Goal: Task Accomplishment & Management: Manage account settings

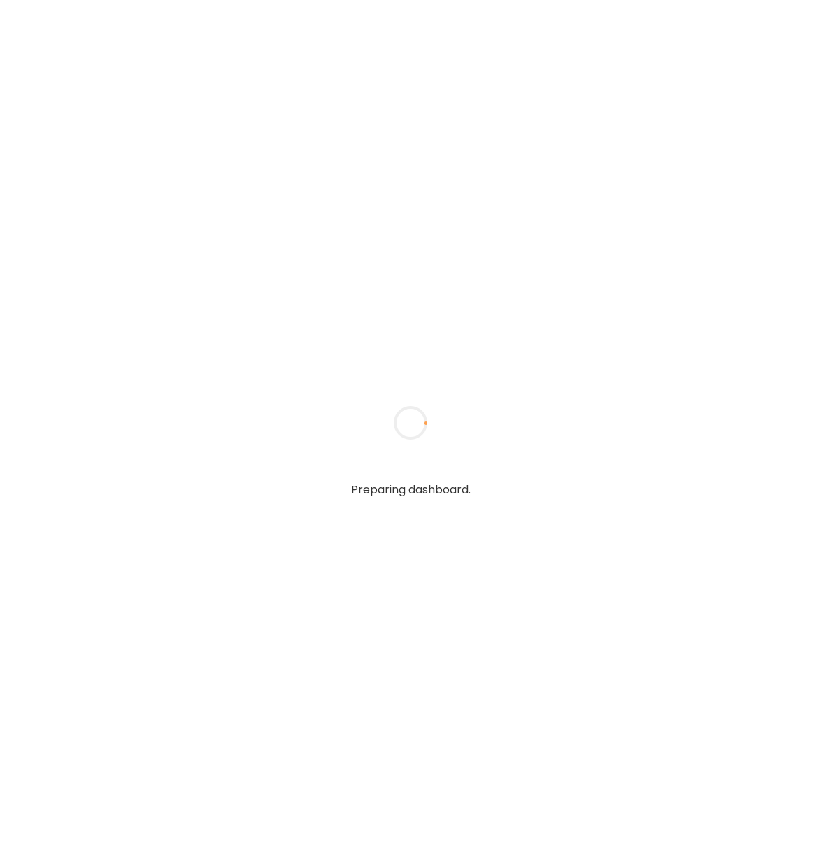
type input "**********"
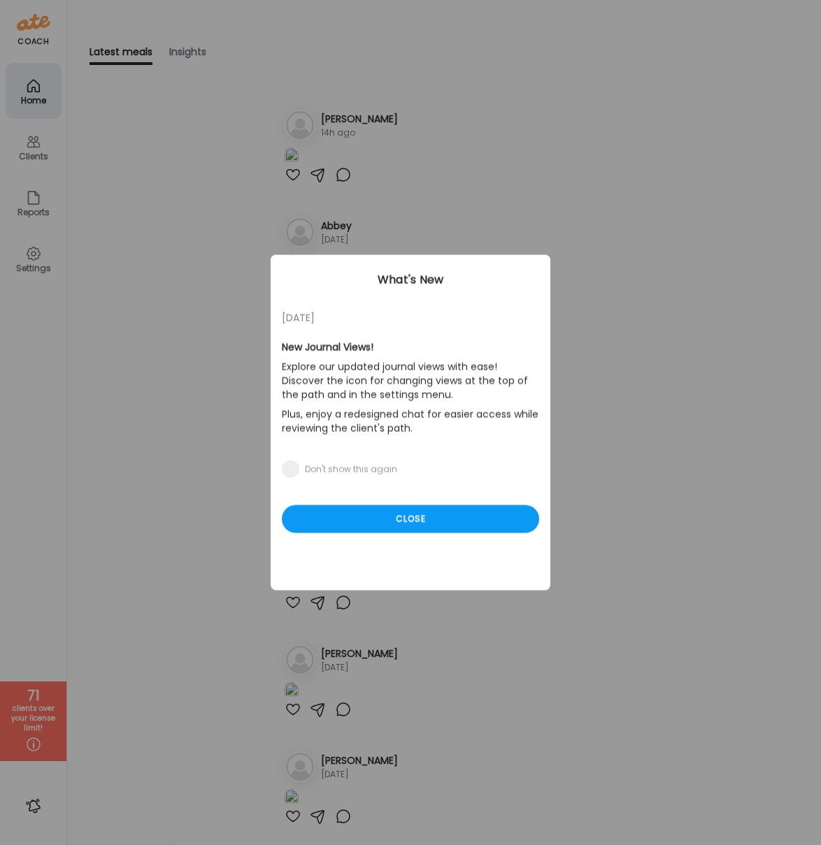
type input "**********"
click at [41, 149] on div "Ate Coach Dashboard Wahoo! It’s official Take a moment to set up your Coach Pro…" at bounding box center [410, 422] width 821 height 845
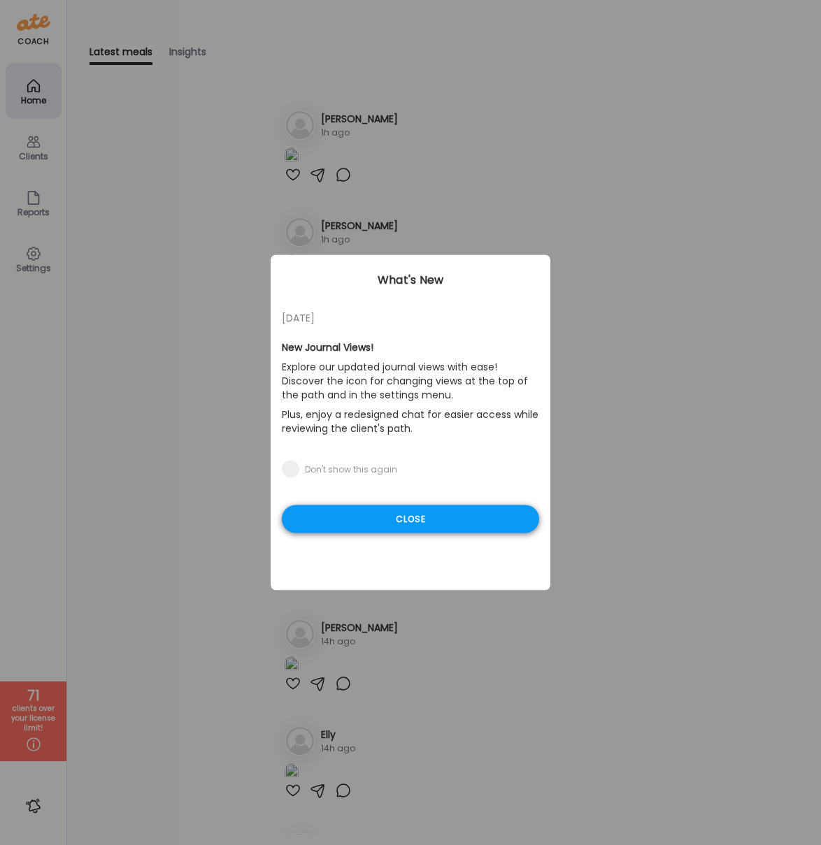
click at [338, 515] on div "Close" at bounding box center [410, 519] width 257 height 28
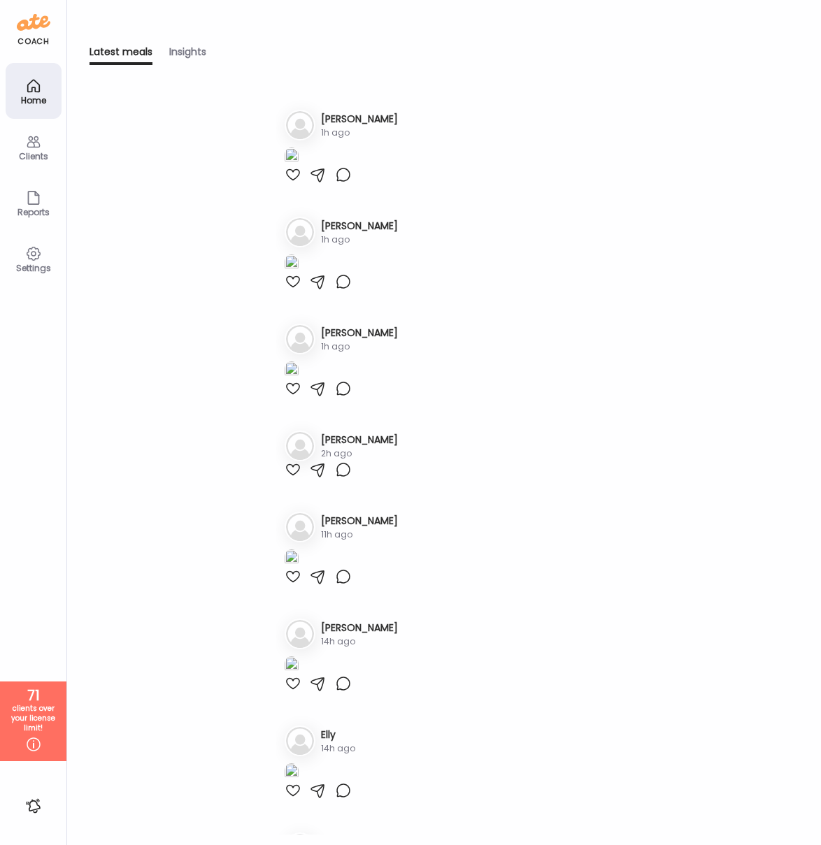
click at [41, 147] on div "Clients" at bounding box center [34, 147] width 56 height 56
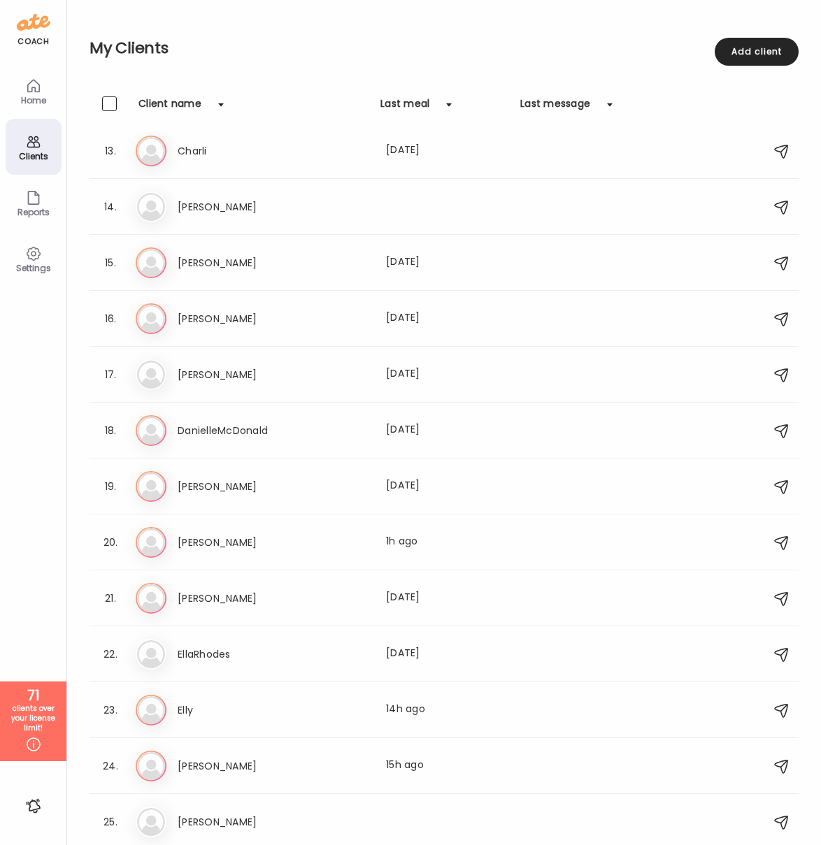
scroll to position [682, 0]
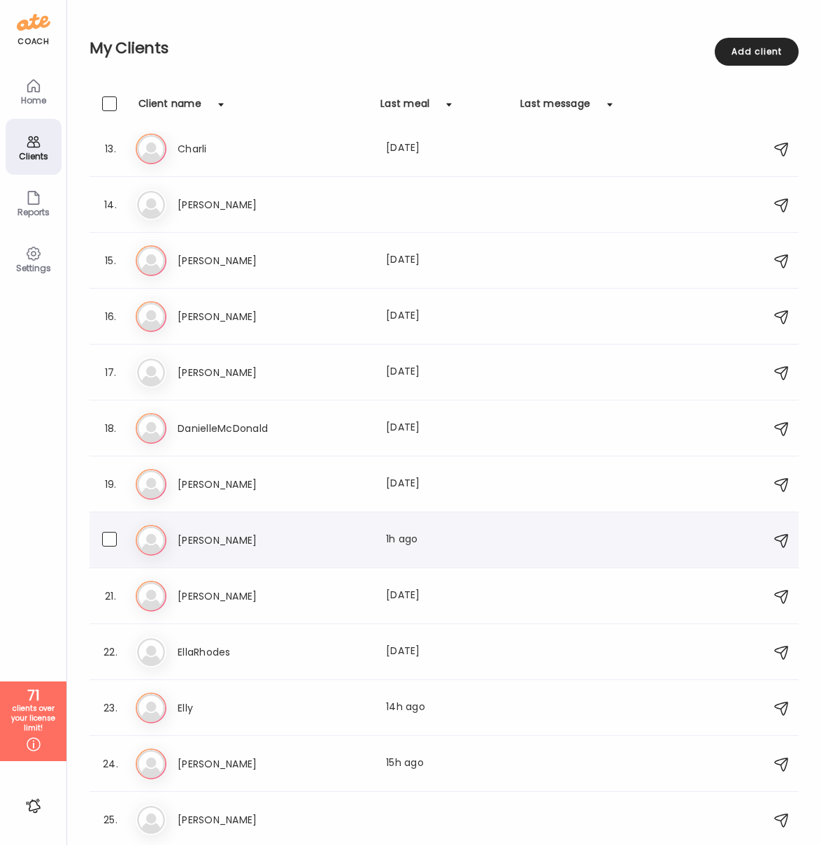
click at [198, 533] on h3 "[PERSON_NAME]" at bounding box center [239, 540] width 123 height 17
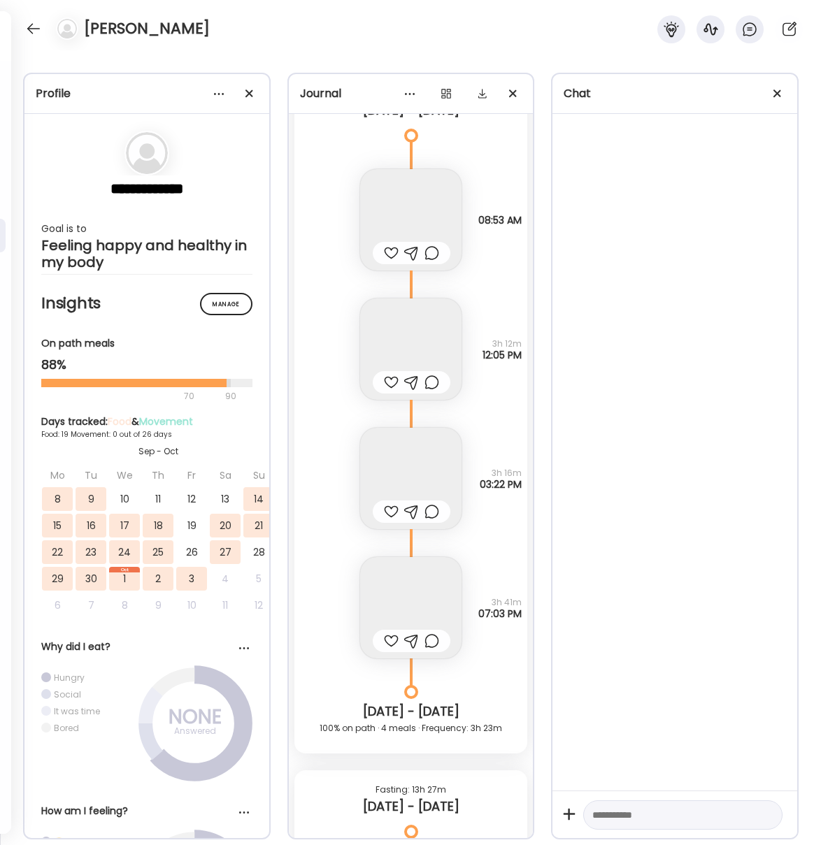
scroll to position [12523, 0]
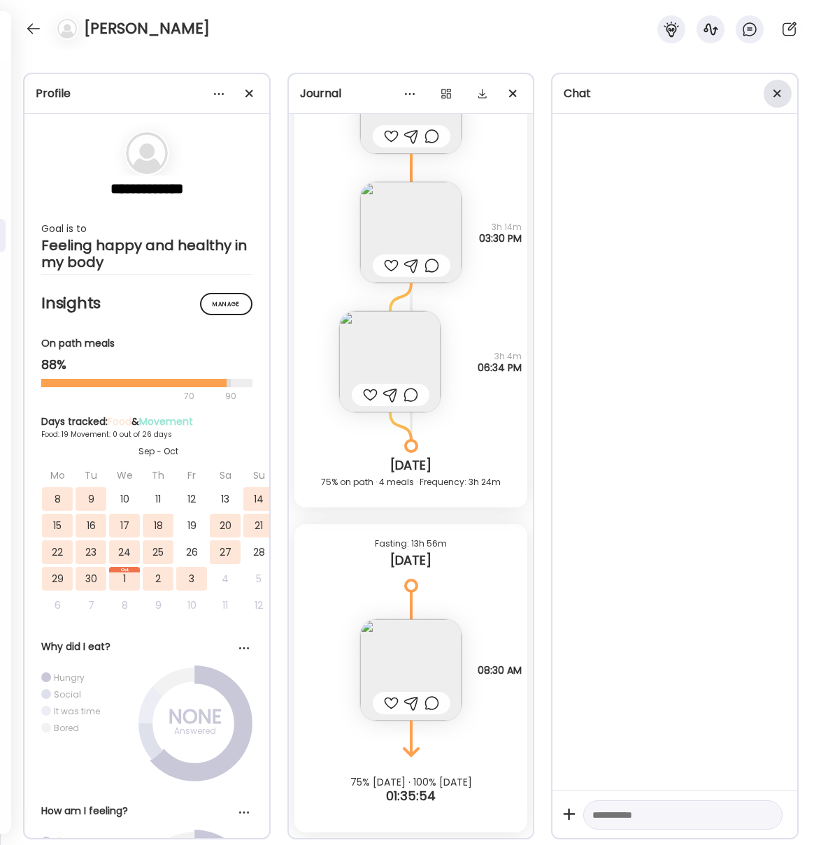
click at [778, 90] on span at bounding box center [777, 93] width 8 height 8
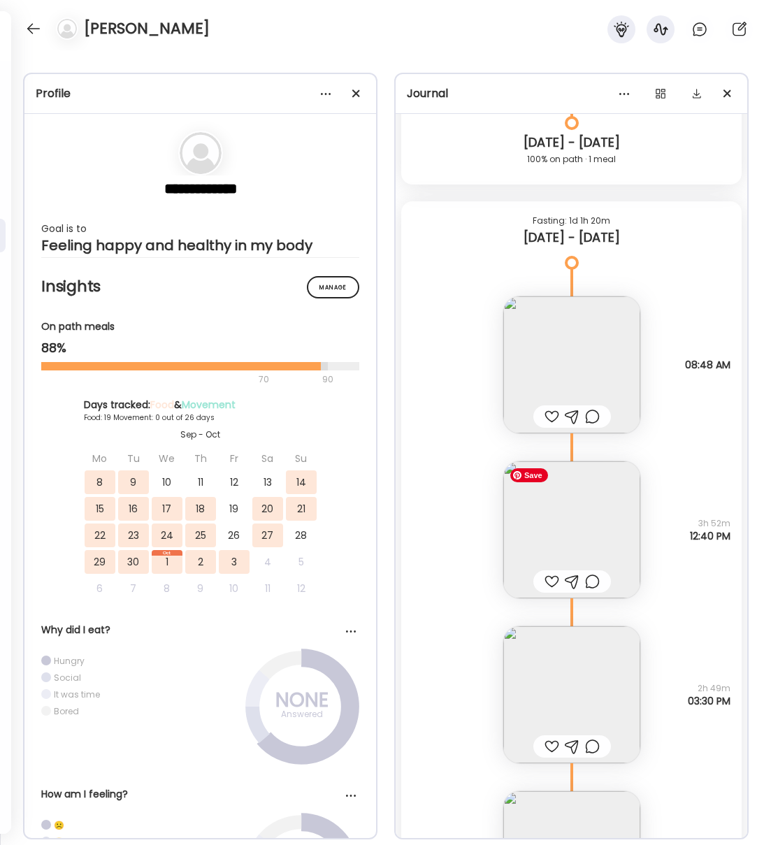
scroll to position [13593, 0]
click at [561, 540] on img at bounding box center [571, 529] width 137 height 137
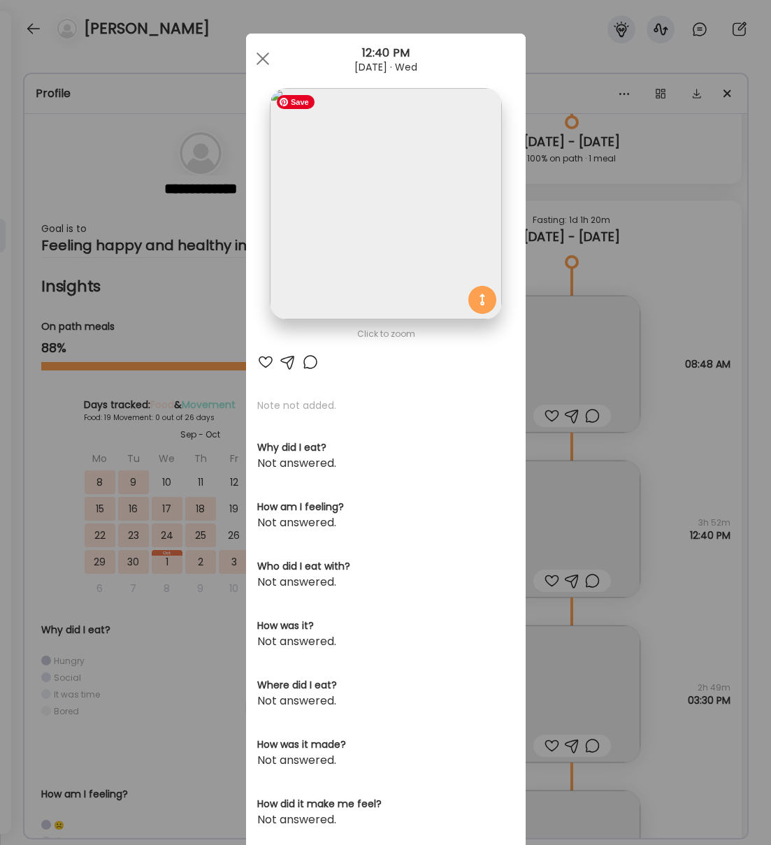
click at [429, 229] on img at bounding box center [385, 203] width 231 height 231
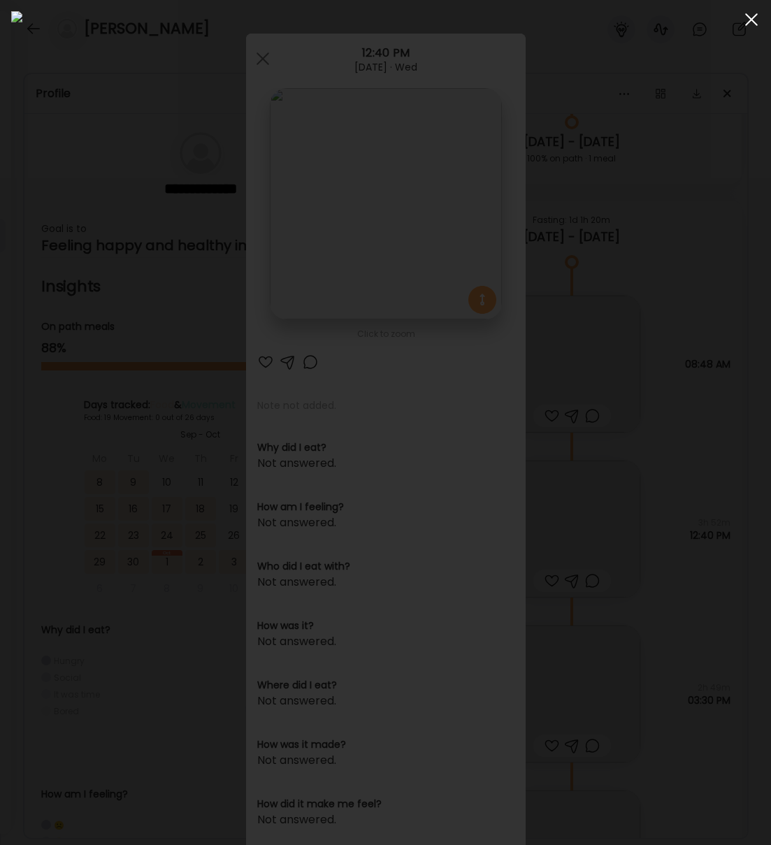
click at [747, 23] on span at bounding box center [751, 19] width 13 height 13
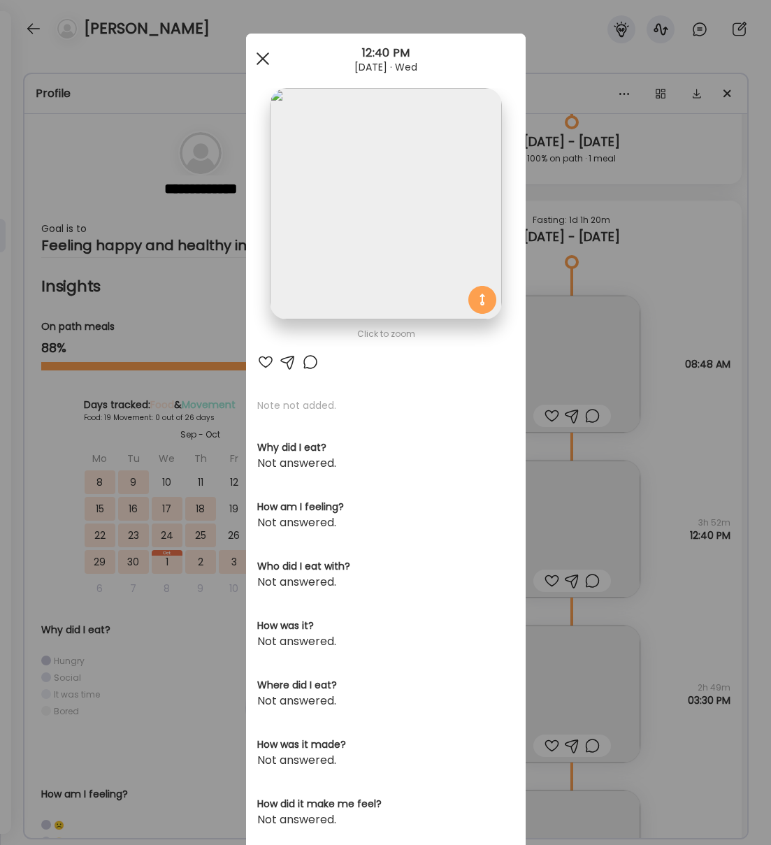
click at [261, 57] on span at bounding box center [262, 58] width 13 height 13
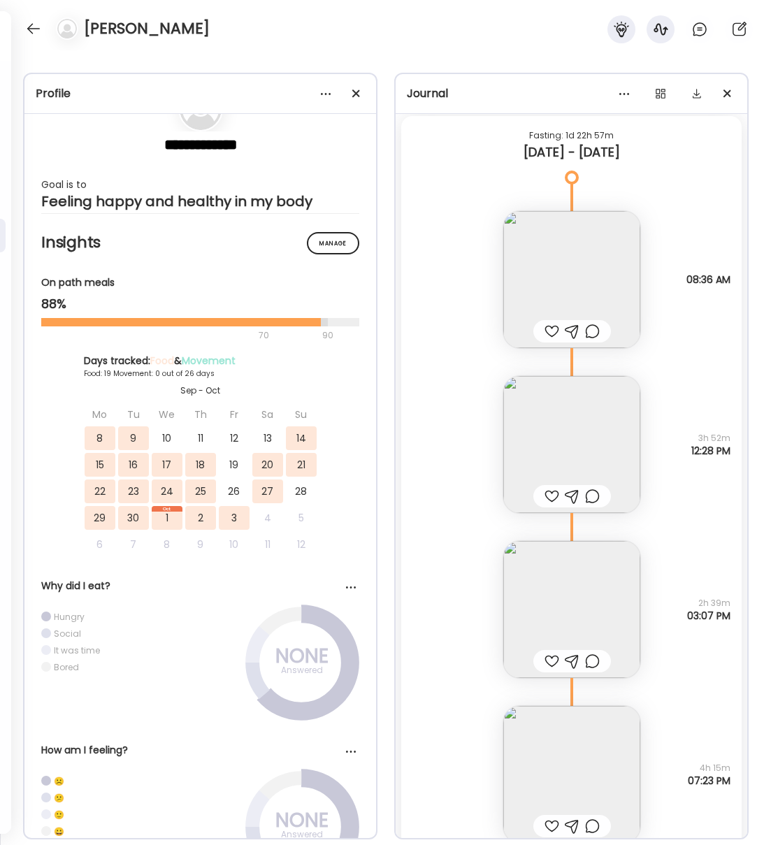
scroll to position [12531, 0]
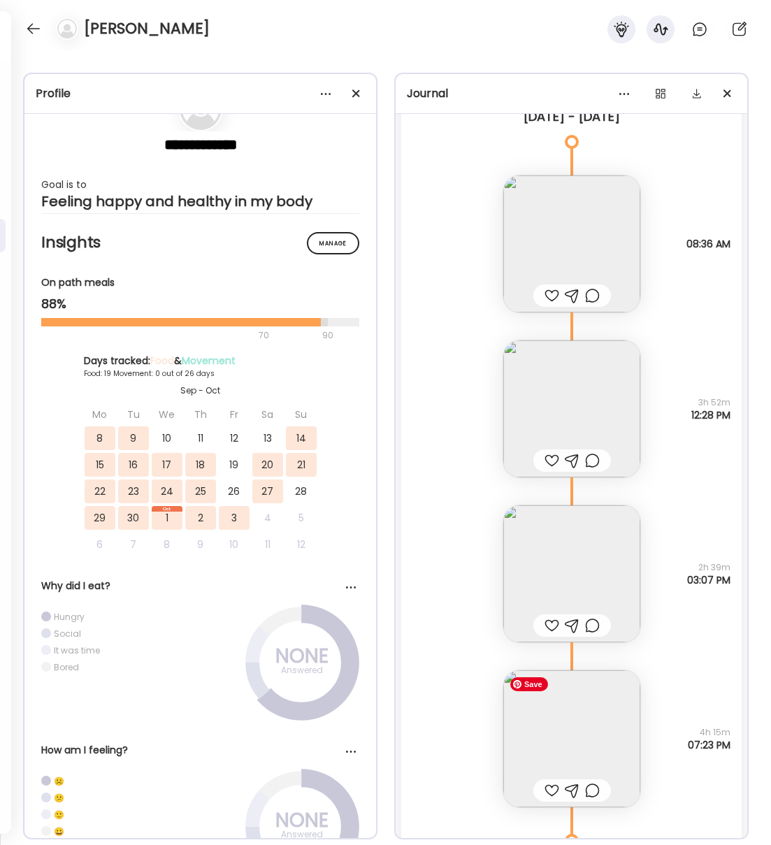
click at [577, 740] on img at bounding box center [571, 738] width 137 height 137
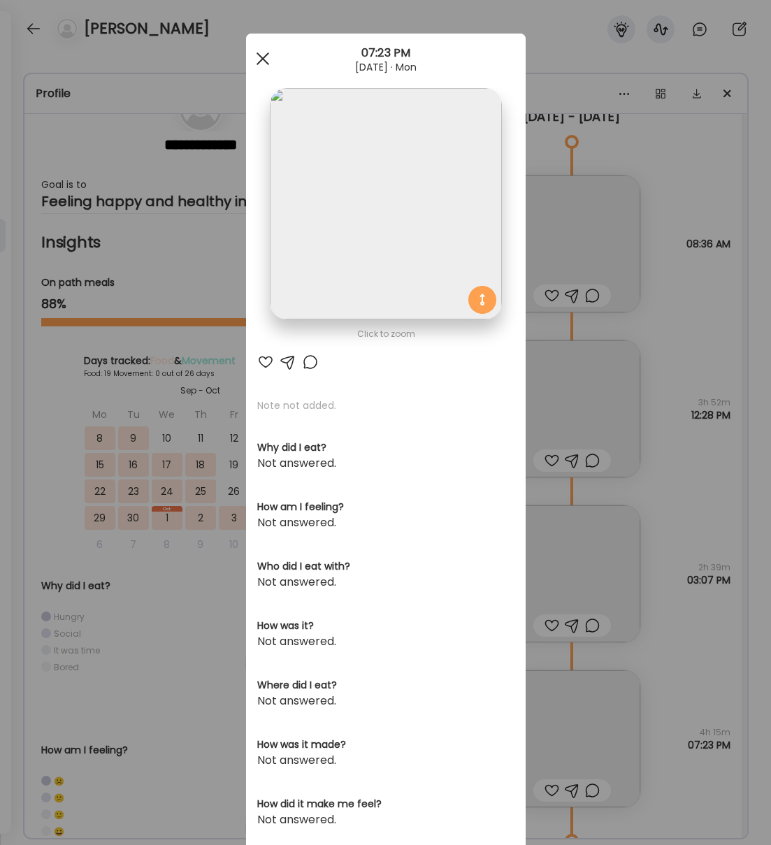
click at [268, 52] on span at bounding box center [262, 58] width 13 height 13
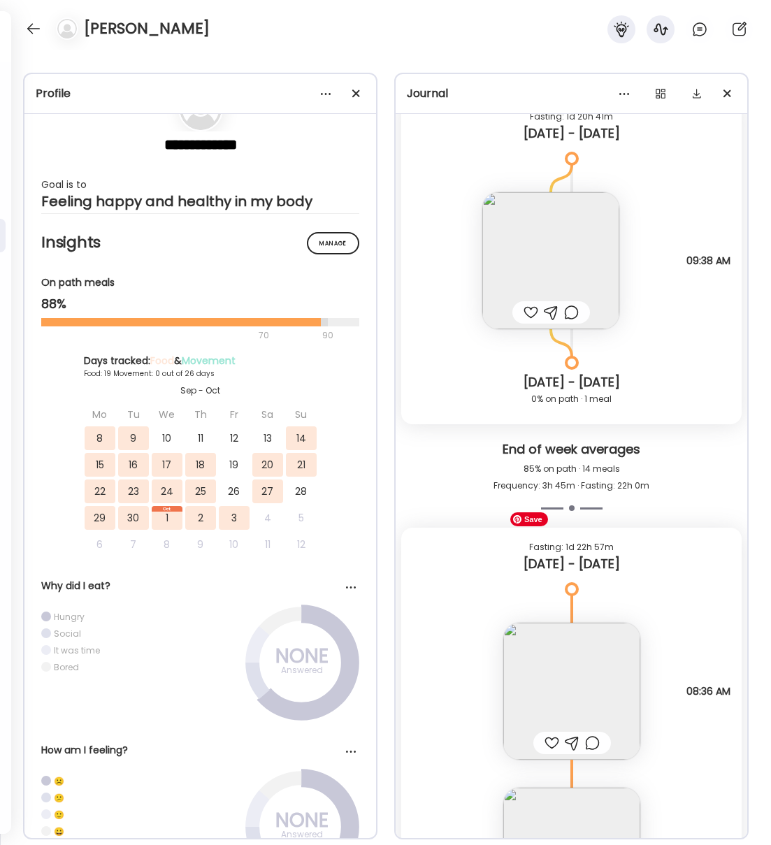
scroll to position [12080, 0]
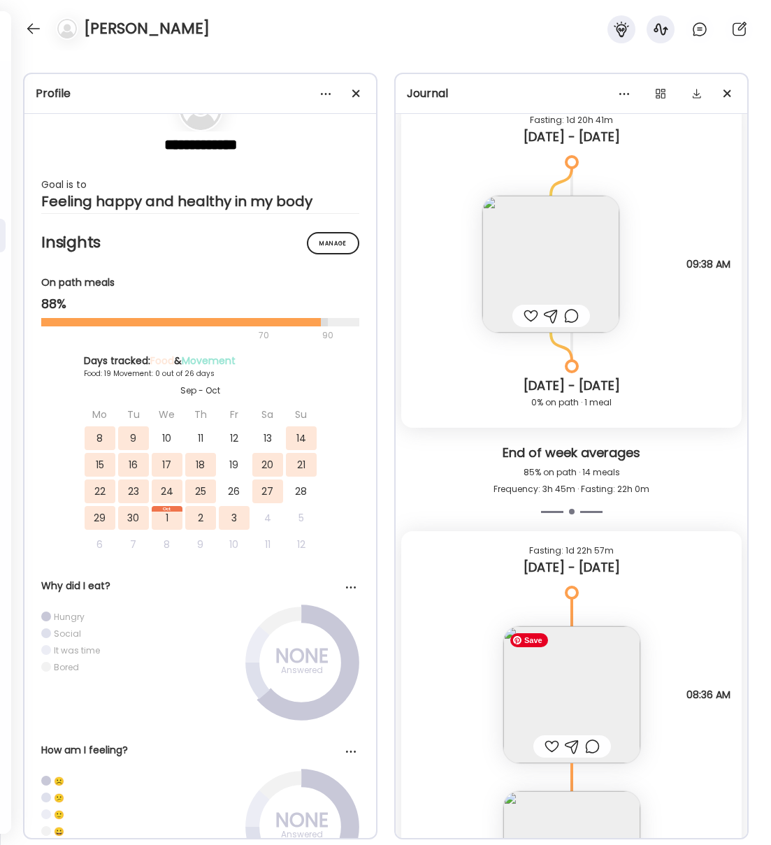
click at [586, 677] on img at bounding box center [571, 694] width 137 height 137
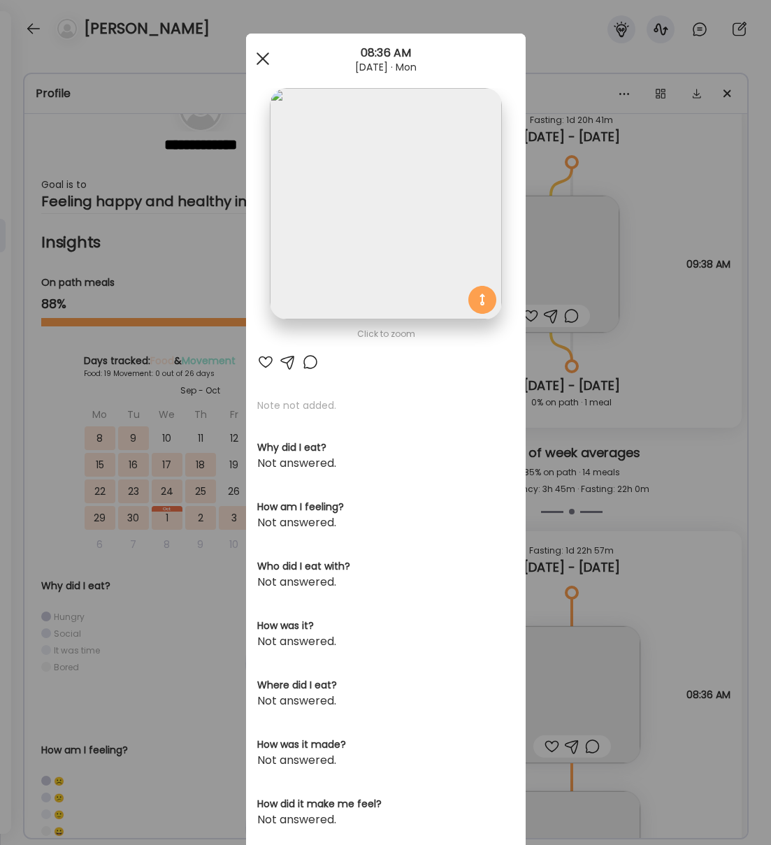
click at [258, 59] on div at bounding box center [263, 59] width 28 height 28
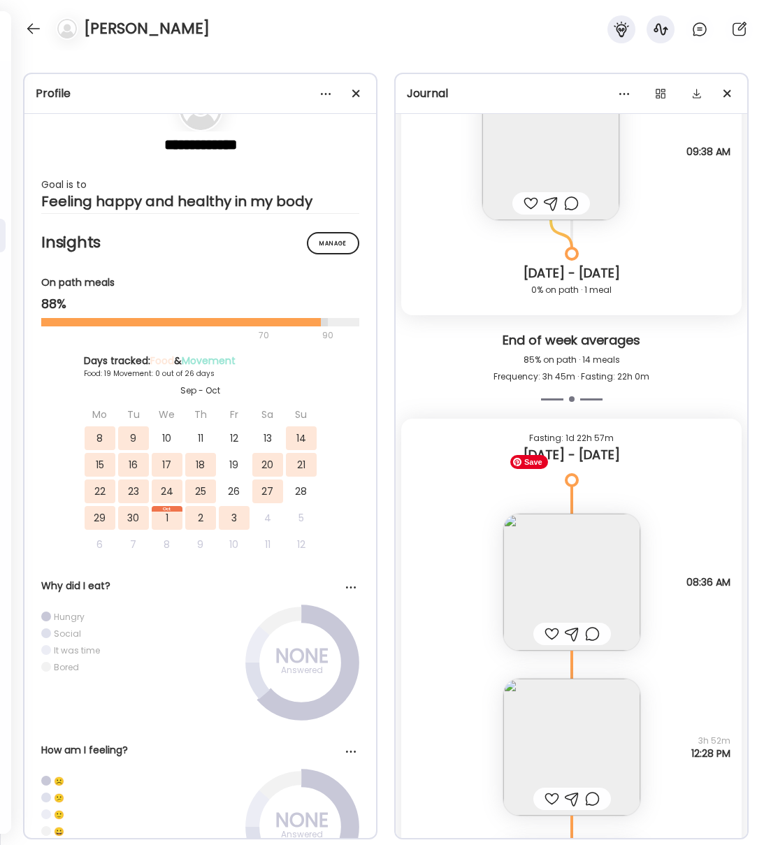
scroll to position [12190, 0]
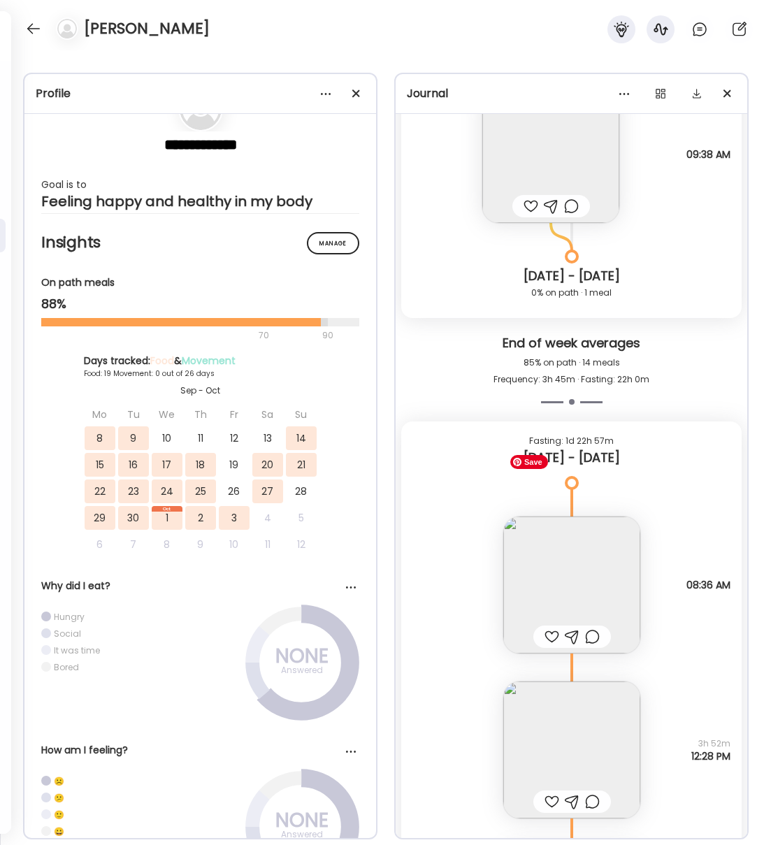
click at [610, 559] on img at bounding box center [571, 585] width 137 height 137
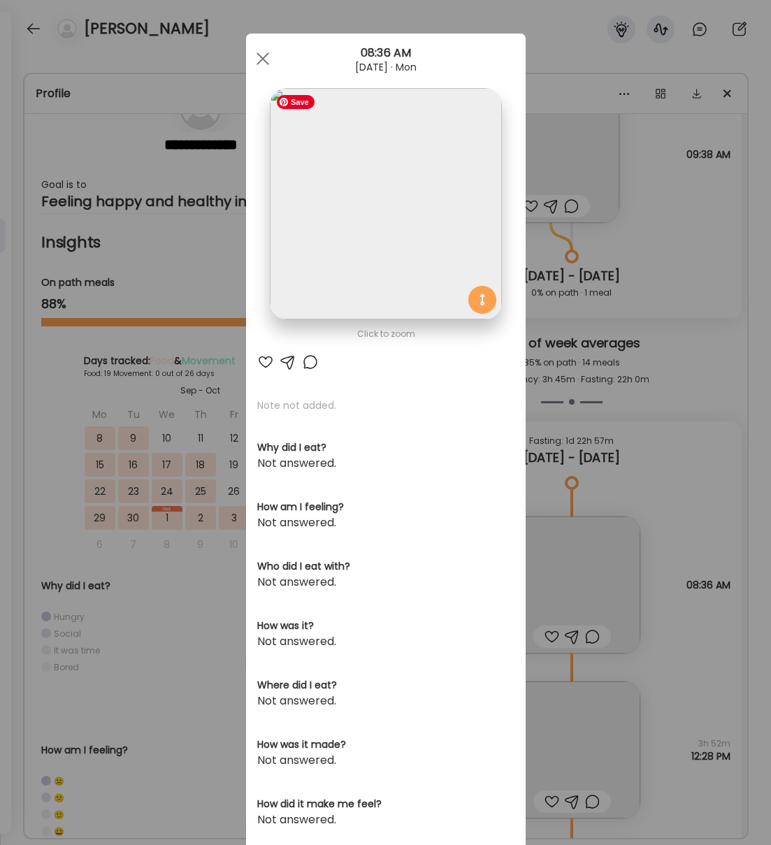
click at [442, 218] on img at bounding box center [385, 203] width 231 height 231
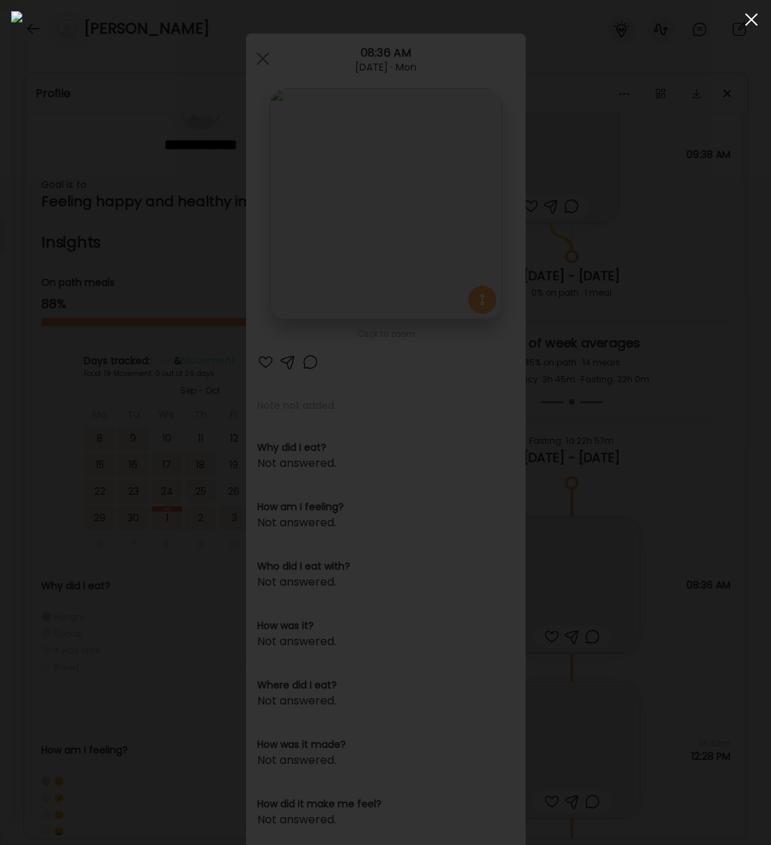
click at [749, 17] on span at bounding box center [751, 19] width 13 height 13
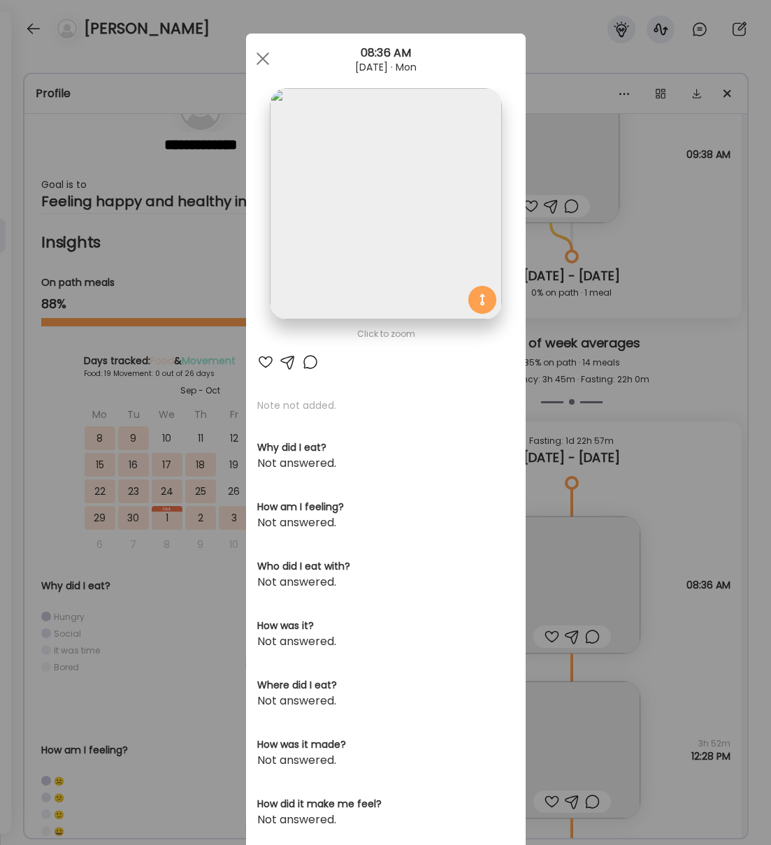
click at [257, 59] on div at bounding box center [263, 59] width 28 height 28
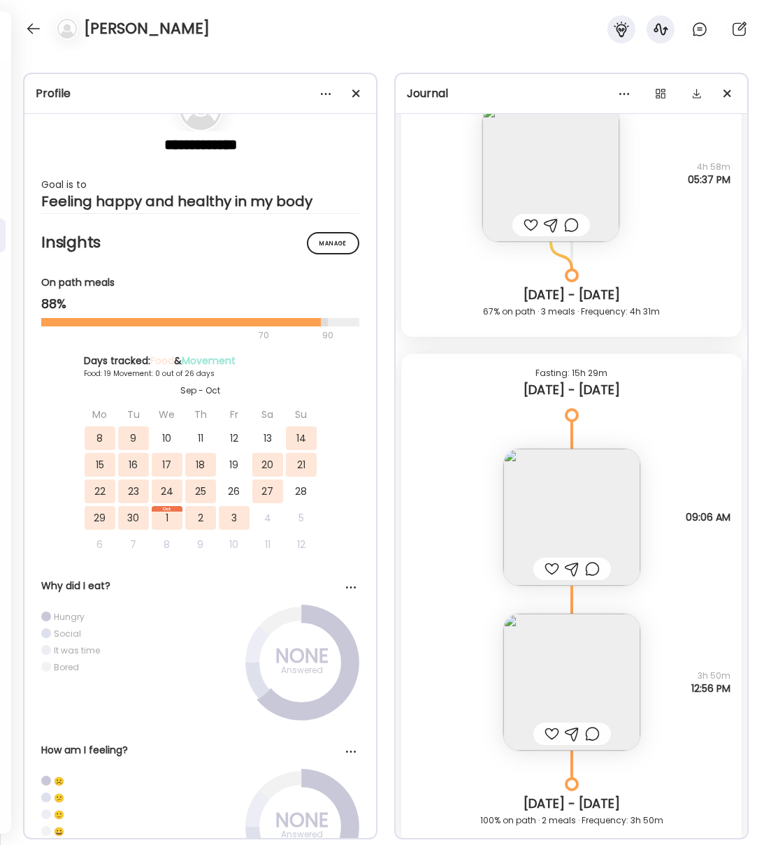
scroll to position [11316, 0]
click at [592, 681] on img at bounding box center [571, 683] width 137 height 137
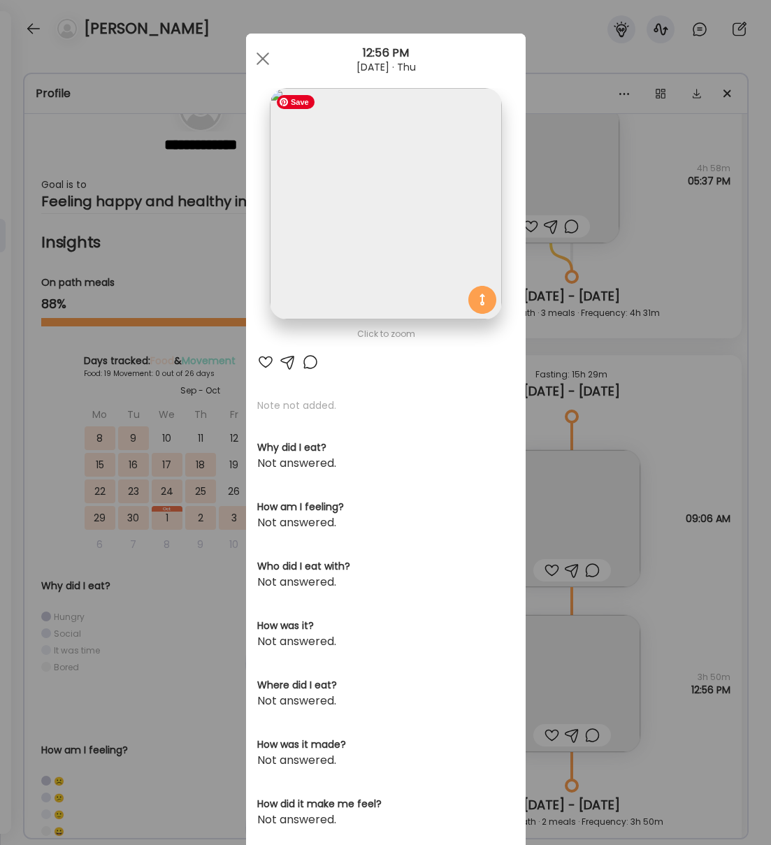
click at [376, 182] on img at bounding box center [385, 203] width 231 height 231
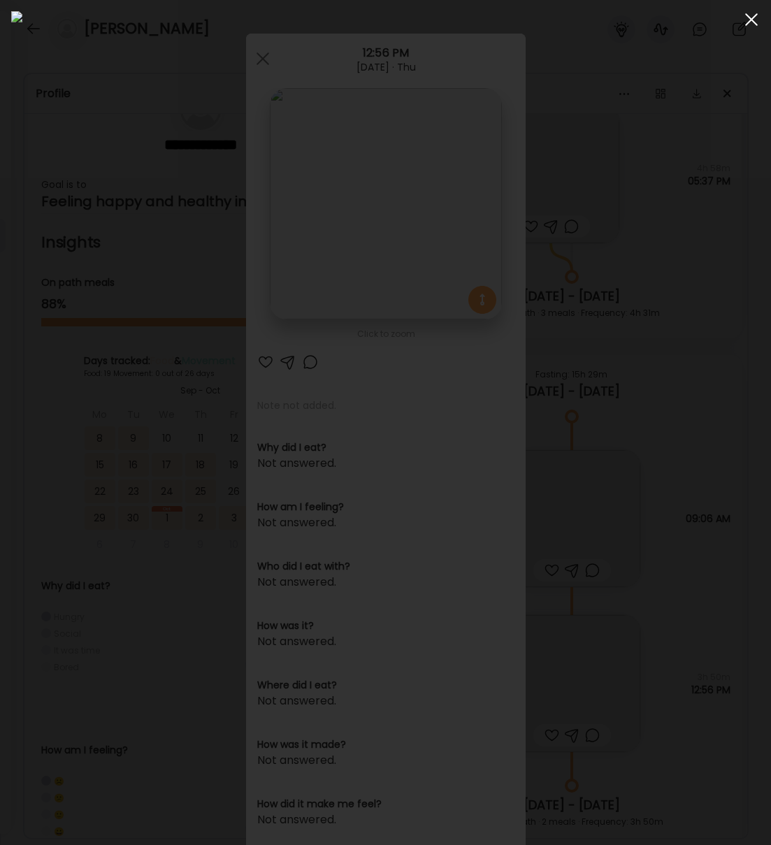
click at [747, 18] on div at bounding box center [752, 20] width 28 height 28
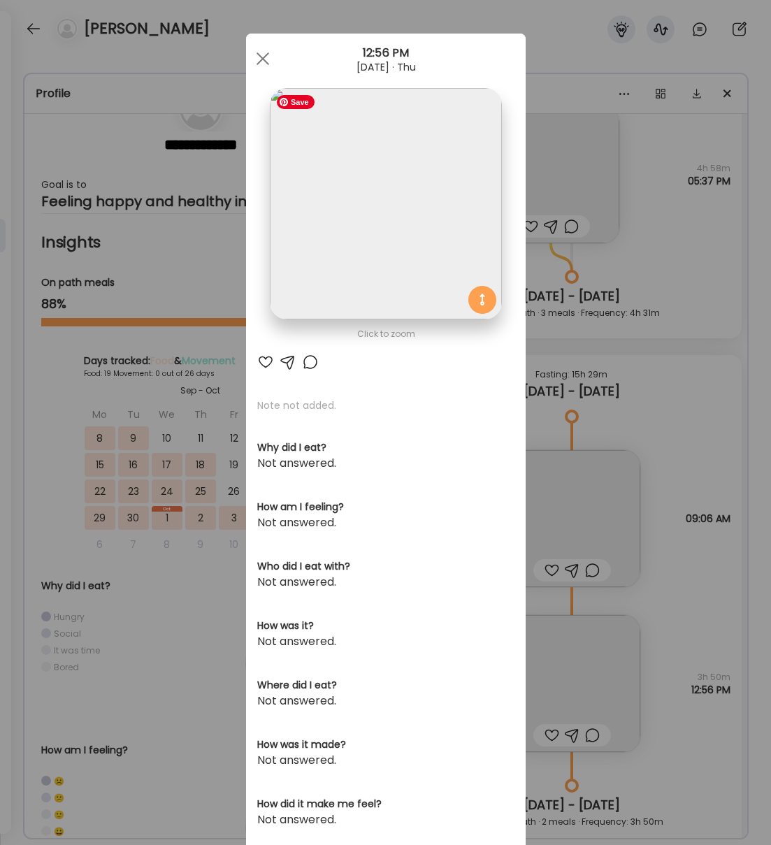
click at [378, 203] on img at bounding box center [385, 203] width 231 height 231
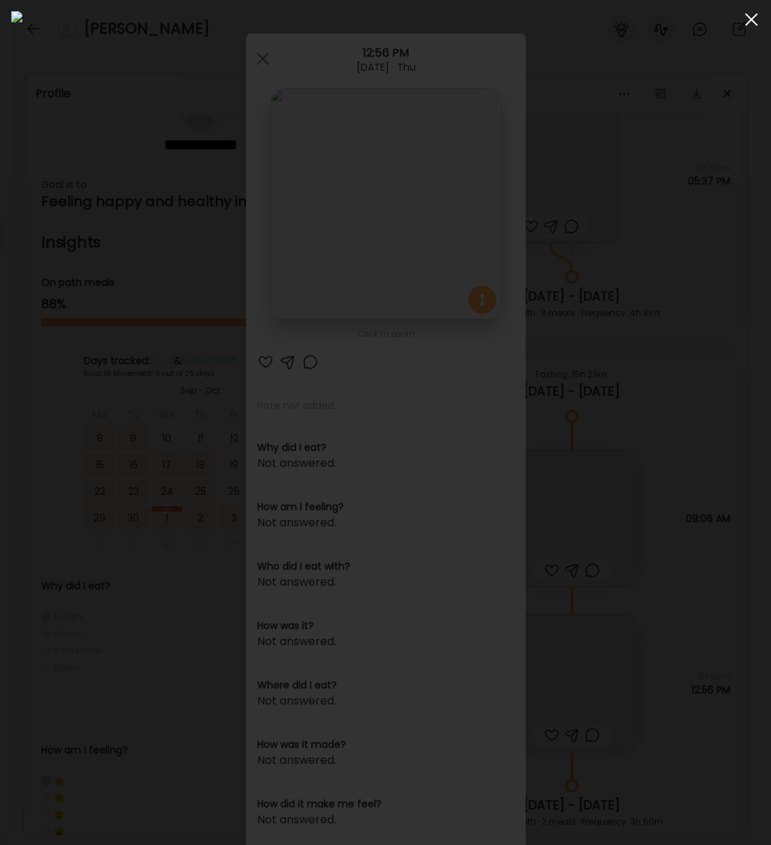
click at [741, 24] on div at bounding box center [752, 20] width 28 height 28
click at [741, 24] on div "Ate Coach Dashboard Wahoo! It’s official Take a moment to set up your Coach Pro…" at bounding box center [385, 422] width 771 height 845
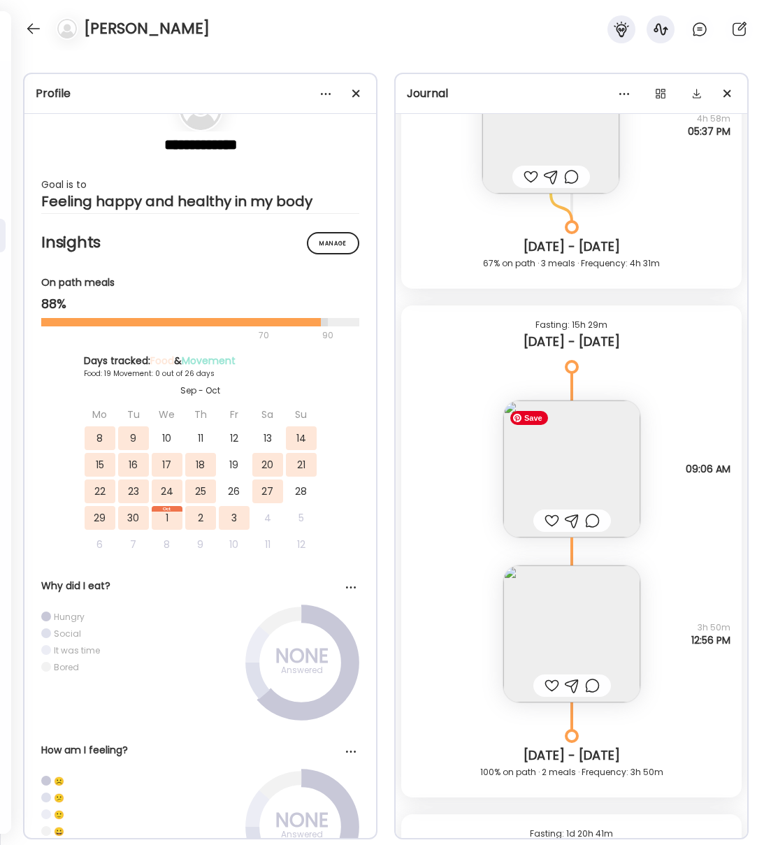
scroll to position [11366, 0]
click at [583, 464] on img at bounding box center [571, 469] width 137 height 137
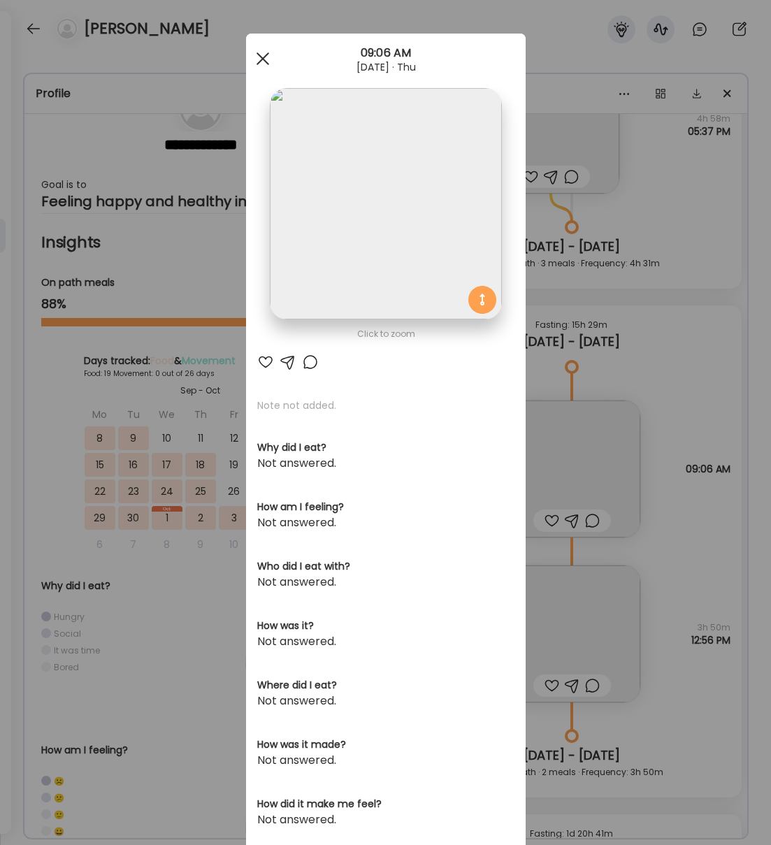
click at [265, 58] on div at bounding box center [263, 59] width 28 height 28
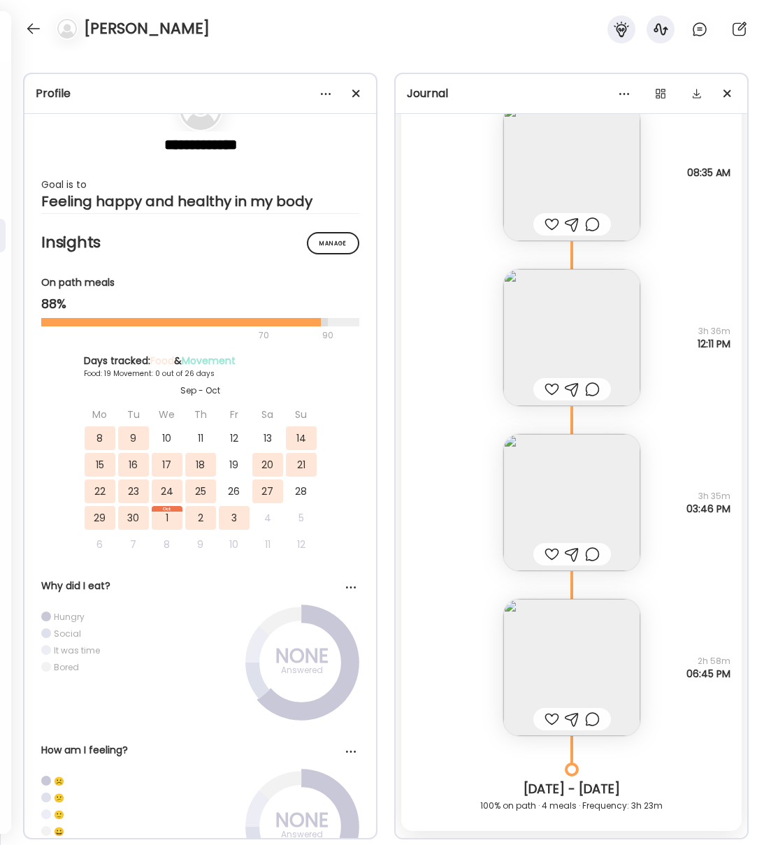
scroll to position [9309, 0]
click at [577, 304] on img at bounding box center [571, 339] width 137 height 137
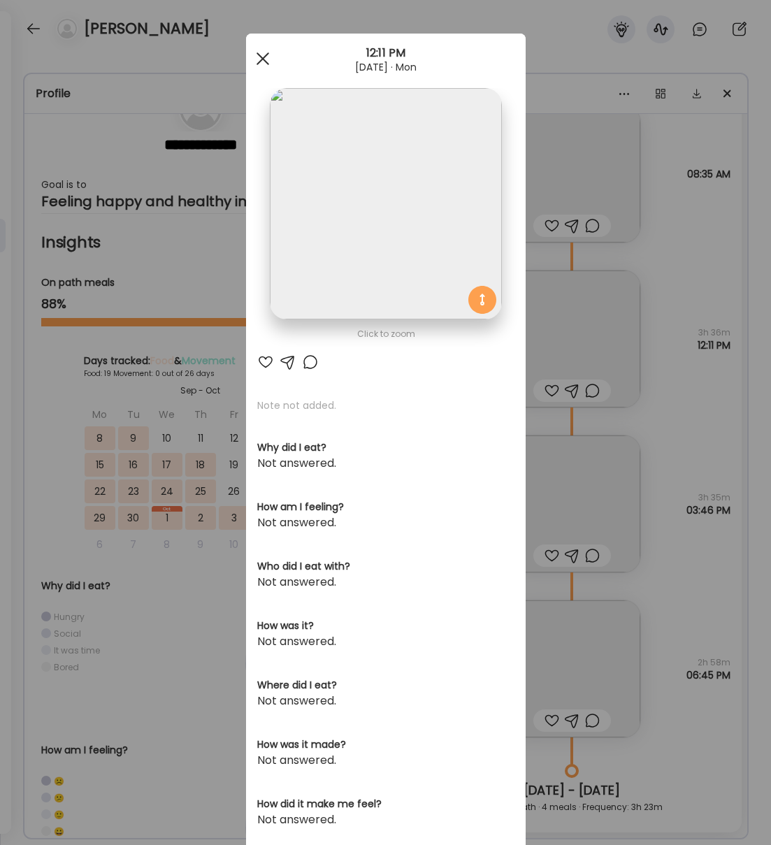
click at [261, 55] on div at bounding box center [263, 59] width 28 height 28
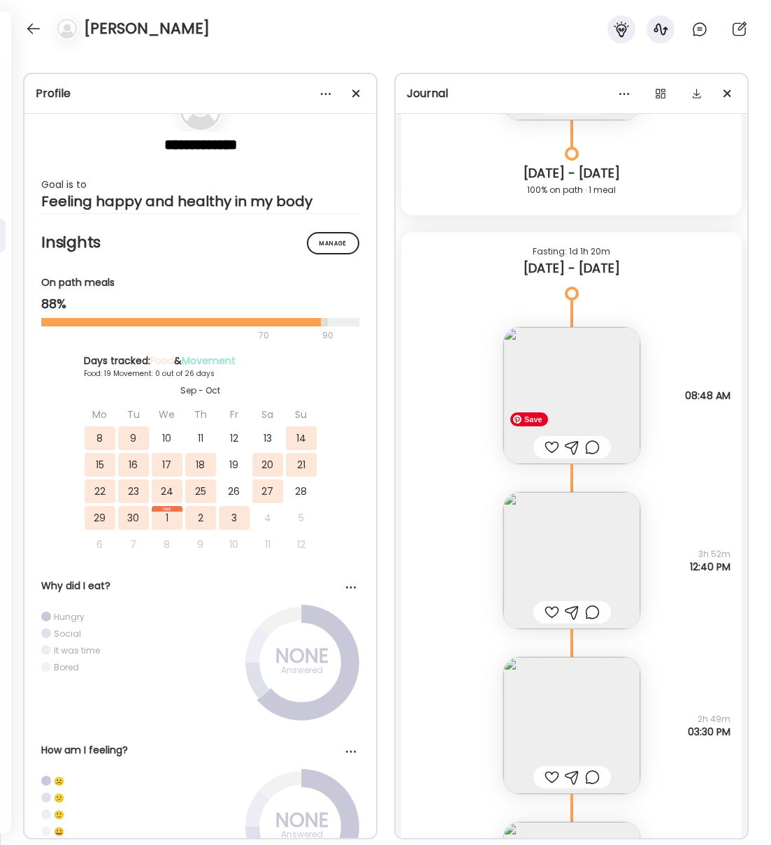
scroll to position [13560, 0]
